Goal: Information Seeking & Learning: Learn about a topic

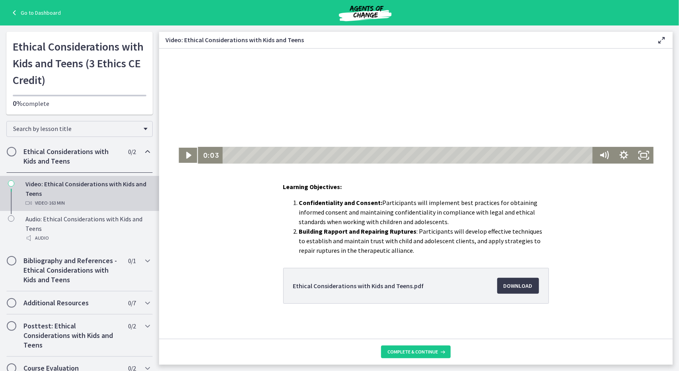
scroll to position [118, 0]
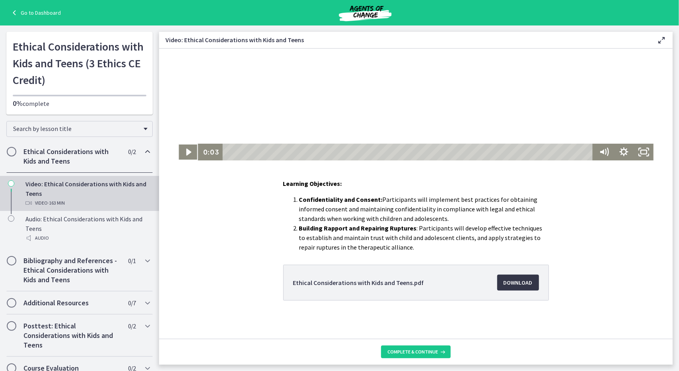
click at [520, 280] on span "Download Opens in a new window" at bounding box center [517, 282] width 29 height 10
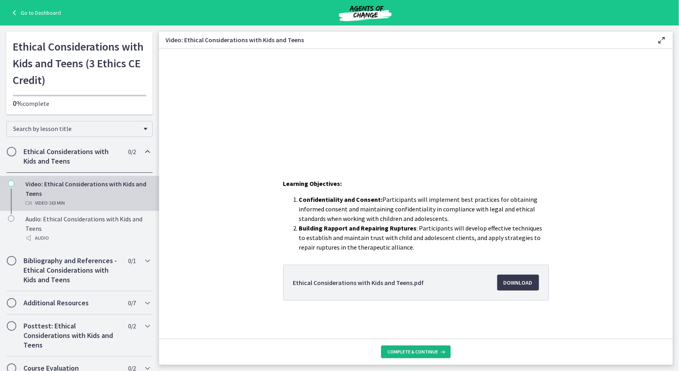
click at [432, 352] on span "Complete & continue" at bounding box center [412, 351] width 50 height 6
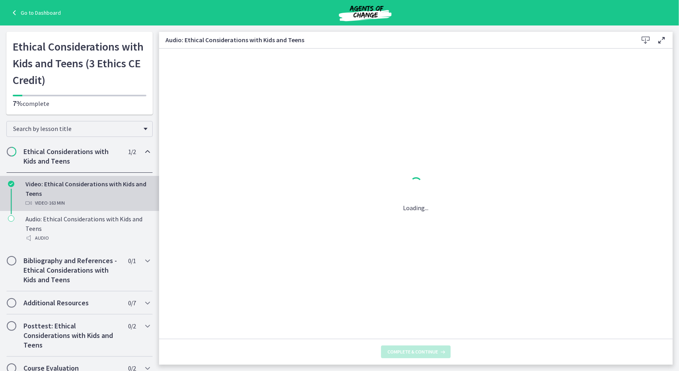
scroll to position [0, 0]
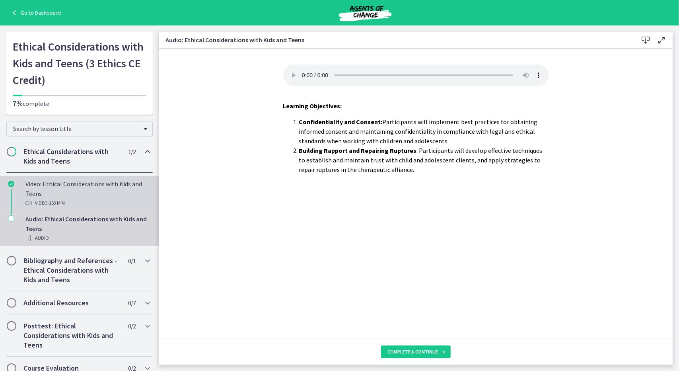
click at [103, 188] on div "Video: Ethical Considerations with Kids and Teens Video · 163 min" at bounding box center [87, 193] width 124 height 29
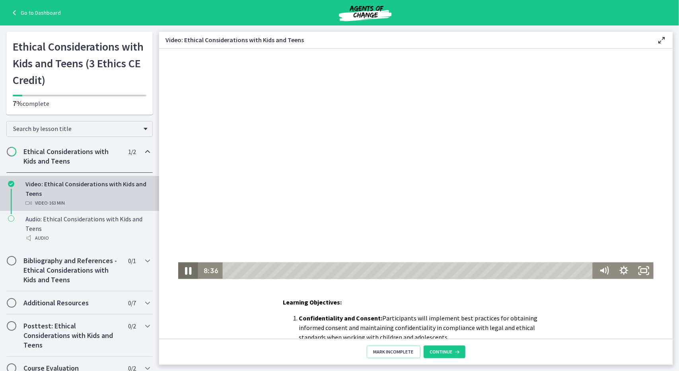
click at [184, 270] on icon "Pause" at bounding box center [187, 270] width 6 height 8
